Goal: Task Accomplishment & Management: Manage account settings

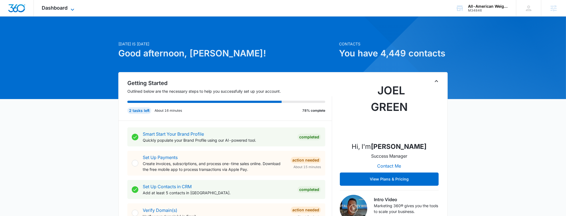
click at [64, 7] on span "Dashboard" at bounding box center [55, 8] width 26 height 6
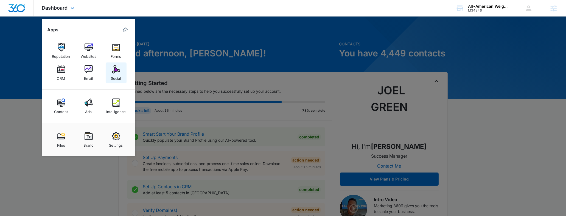
click at [125, 74] on link "Social" at bounding box center [116, 72] width 21 height 21
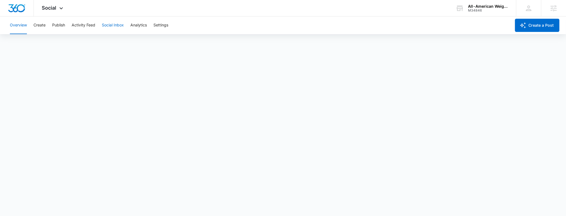
click at [120, 26] on button "Social Inbox" at bounding box center [113, 25] width 22 height 18
click at [134, 25] on button "Analytics" at bounding box center [138, 25] width 16 height 18
click at [186, 41] on button "Reports" at bounding box center [181, 41] width 14 height 15
click at [52, 26] on div "Overview Create Publish Activity Feed Social Inbox Analytics Settings" at bounding box center [259, 25] width 505 height 18
click at [62, 29] on button "Publish" at bounding box center [58, 25] width 13 height 18
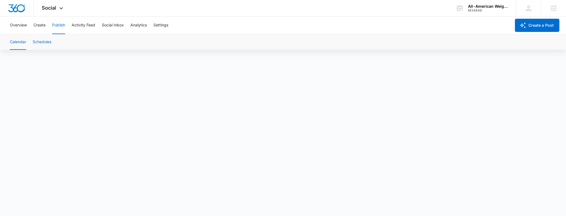
click at [48, 45] on button "Schedules" at bounding box center [42, 41] width 19 height 15
click at [19, 43] on button "Calendar" at bounding box center [18, 41] width 16 height 15
click at [37, 44] on button "Schedules" at bounding box center [42, 41] width 19 height 15
click at [24, 44] on button "Calendar" at bounding box center [18, 41] width 16 height 15
click at [493, 11] on div "M34846" at bounding box center [488, 11] width 40 height 4
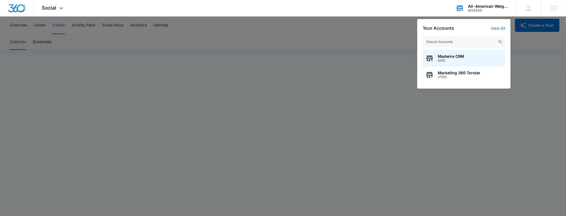
click at [439, 38] on input "text" at bounding box center [464, 41] width 82 height 11
click at [453, 40] on input "text" at bounding box center [464, 41] width 82 height 11
type input "light palace"
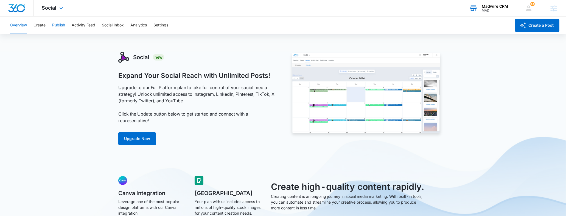
click at [56, 26] on button "Publish" at bounding box center [58, 25] width 13 height 18
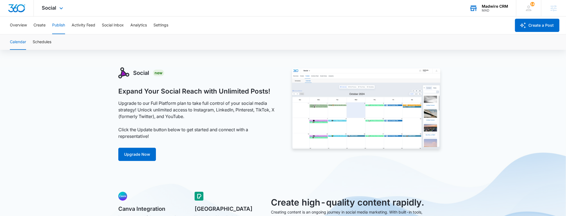
click at [481, 9] on div "Madwire CRM MAD Your Accounts View All" at bounding box center [489, 8] width 55 height 16
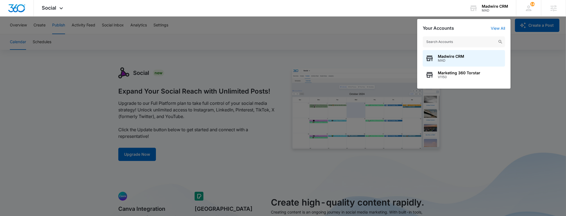
click at [444, 38] on input "text" at bounding box center [464, 41] width 82 height 11
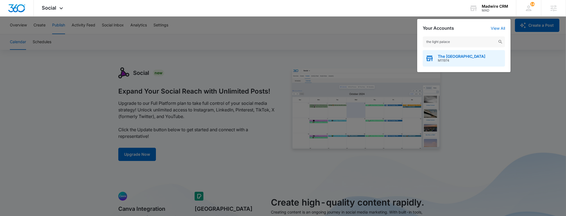
type input "the light palace"
click at [447, 52] on div "The Light Palace M11974" at bounding box center [464, 58] width 82 height 16
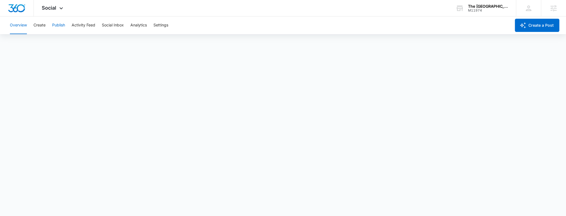
click at [59, 27] on button "Publish" at bounding box center [58, 25] width 13 height 18
click at [38, 43] on button "Schedules" at bounding box center [42, 41] width 19 height 15
click at [23, 44] on button "Calendar" at bounding box center [18, 41] width 16 height 15
click at [37, 45] on button "Schedules" at bounding box center [42, 41] width 19 height 15
click at [20, 45] on button "Calendar" at bounding box center [18, 41] width 16 height 15
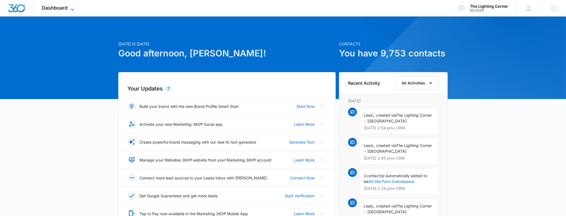
click at [51, 5] on span "Dashboard" at bounding box center [55, 8] width 26 height 6
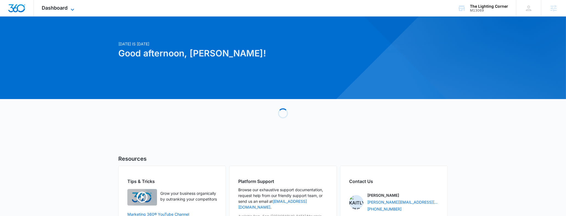
click at [62, 6] on span "Dashboard" at bounding box center [55, 8] width 26 height 6
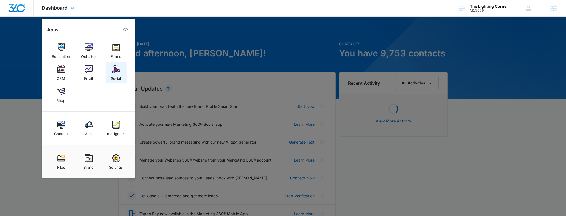
click at [110, 75] on link "Social" at bounding box center [116, 72] width 21 height 21
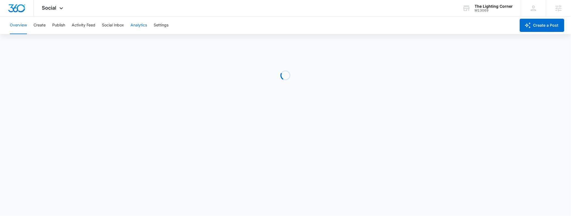
click at [138, 25] on button "Analytics" at bounding box center [138, 25] width 16 height 18
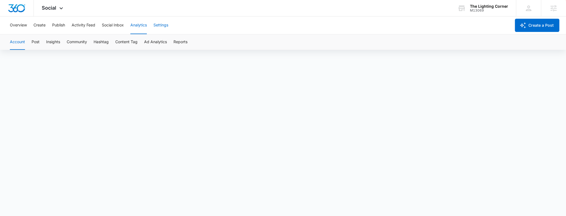
click at [160, 27] on button "Settings" at bounding box center [161, 25] width 15 height 18
click at [56, 26] on button "Publish" at bounding box center [58, 25] width 13 height 18
click at [45, 45] on button "Schedules" at bounding box center [42, 41] width 19 height 15
click at [23, 41] on button "Calendar" at bounding box center [18, 41] width 16 height 15
click at [47, 41] on button "Schedules" at bounding box center [42, 41] width 19 height 15
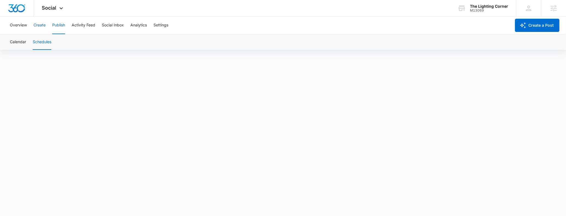
click at [44, 27] on button "Create" at bounding box center [40, 25] width 12 height 18
click at [63, 45] on button "Approvals" at bounding box center [54, 41] width 18 height 15
click at [56, 21] on button "Publish" at bounding box center [58, 25] width 13 height 18
click at [477, 10] on div "M13069" at bounding box center [489, 11] width 38 height 4
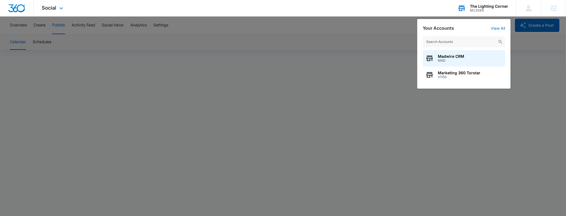
click at [454, 38] on input "text" at bounding box center [464, 41] width 82 height 11
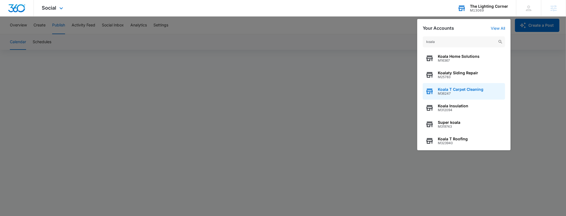
type input "koala"
click at [471, 96] on div "Koala T Carpet Cleaning M36247" at bounding box center [464, 91] width 82 height 16
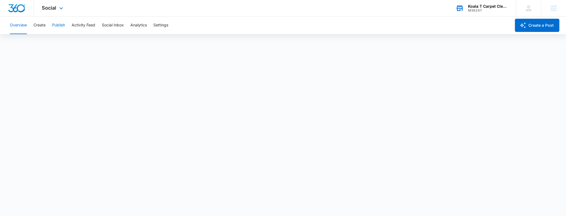
click at [63, 24] on button "Publish" at bounding box center [58, 25] width 13 height 18
click at [41, 45] on button "Schedules" at bounding box center [42, 41] width 19 height 15
click at [56, 25] on button "Publish" at bounding box center [58, 25] width 13 height 18
